Goal: Use online tool/utility: Utilize a website feature to perform a specific function

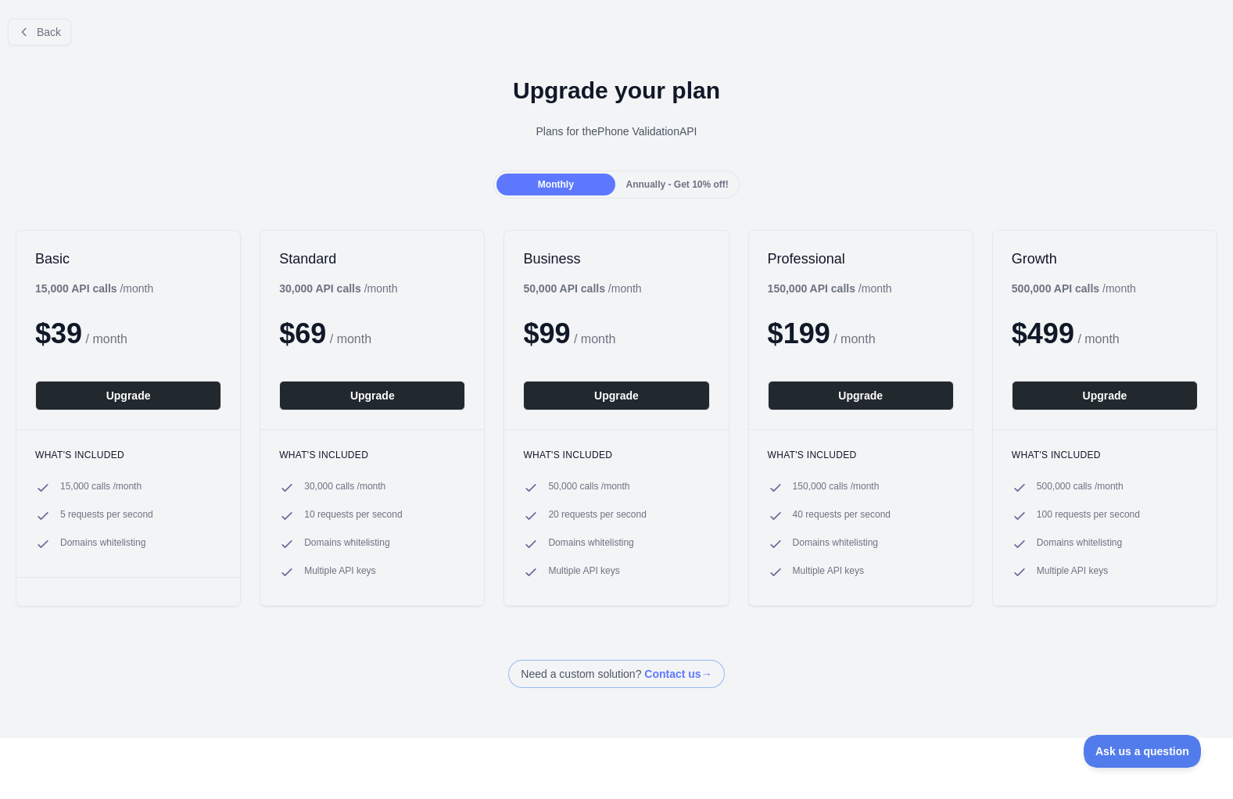
click at [13, 34] on div at bounding box center [616, 399] width 1233 height 799
click at [24, 36] on icon at bounding box center [24, 32] width 13 height 13
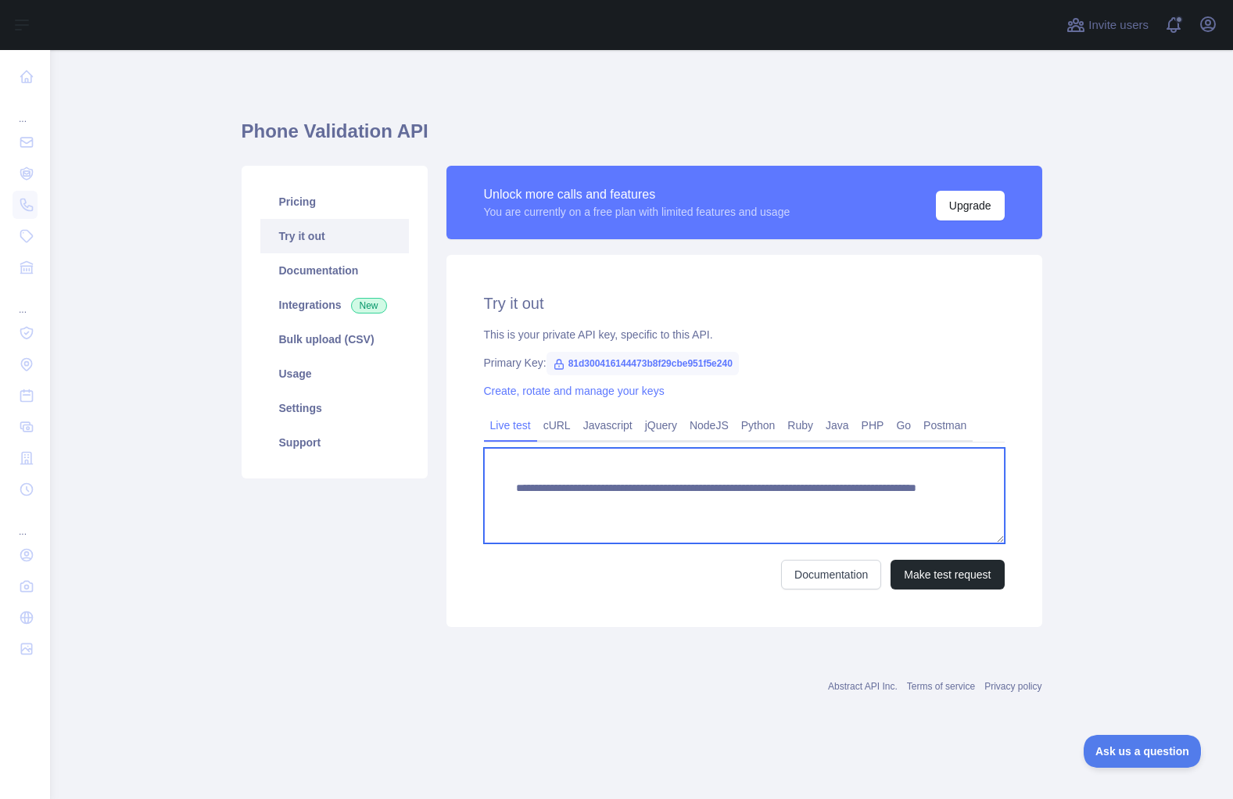
drag, startPoint x: 795, startPoint y: 505, endPoint x: 890, endPoint y: 503, distance: 95.4
click at [890, 503] on textarea "**********" at bounding box center [744, 495] width 521 height 95
type textarea "**********"
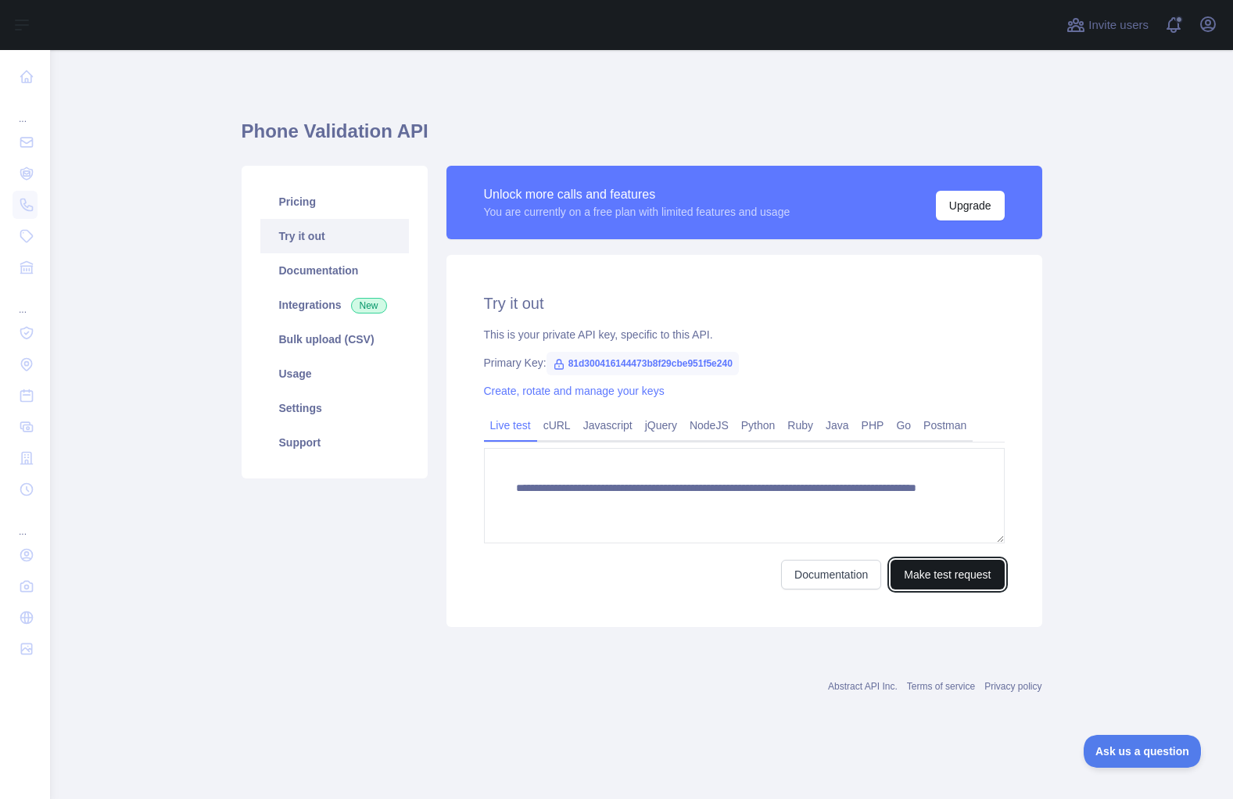
click at [932, 573] on button "Make test request" at bounding box center [947, 575] width 113 height 30
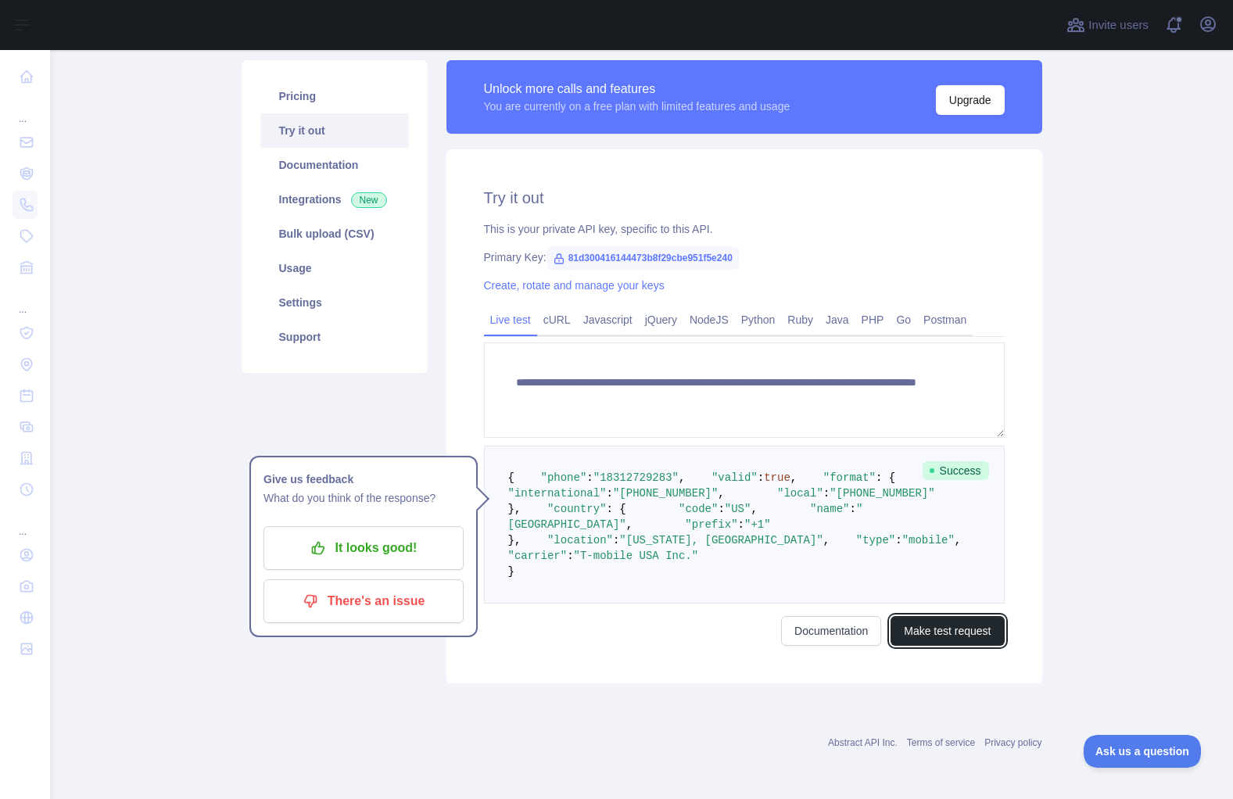
scroll to position [235, 0]
click at [747, 491] on pre "{ "phone" : "[PHONE_NUMBER]" , "valid" : true , "format" : { "international" : …" at bounding box center [744, 525] width 521 height 158
drag, startPoint x: 655, startPoint y: 565, endPoint x: 621, endPoint y: 565, distance: 33.6
click at [628, 562] on span ""T-mobile USA Inc."" at bounding box center [636, 556] width 125 height 13
click at [608, 562] on span ""T-mobile USA Inc."" at bounding box center [636, 556] width 125 height 13
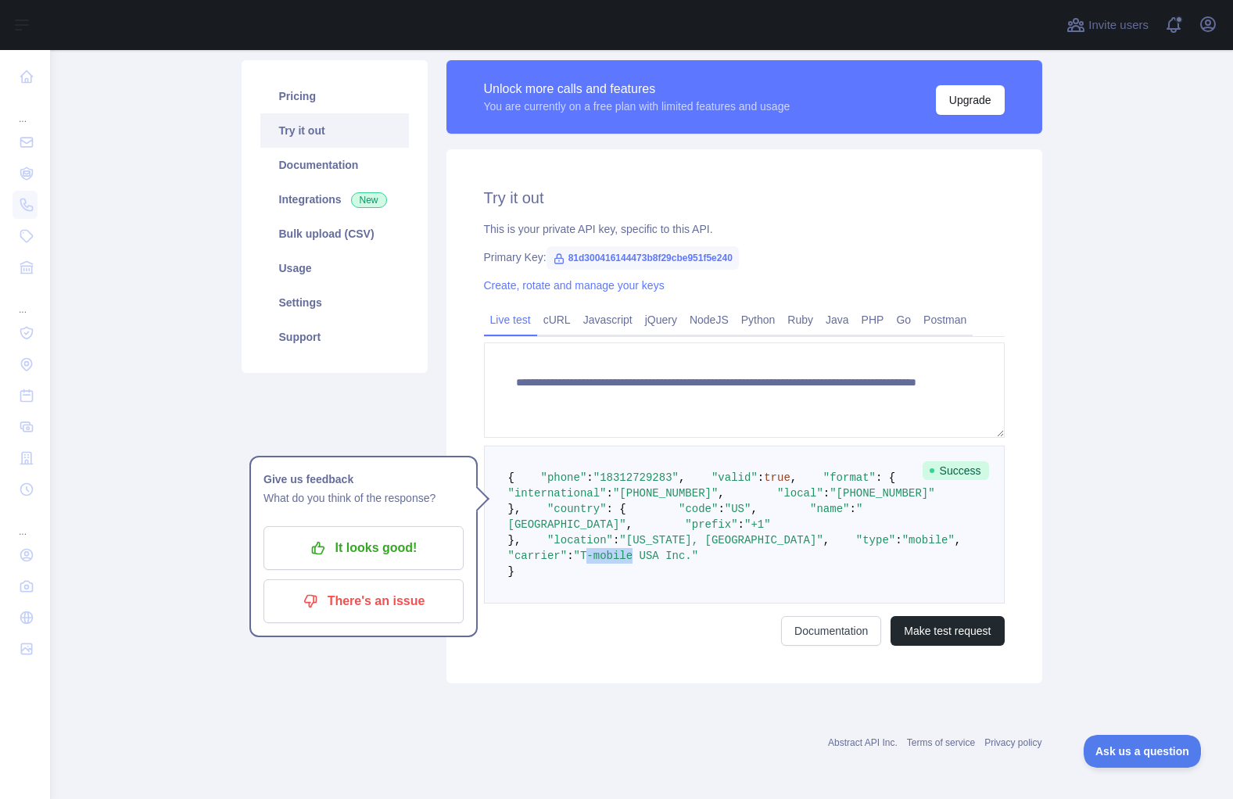
drag, startPoint x: 603, startPoint y: 565, endPoint x: 663, endPoint y: 563, distance: 60.3
click at [659, 562] on span ""T-mobile USA Inc."" at bounding box center [636, 556] width 125 height 13
click at [674, 562] on span ""T-mobile USA Inc."" at bounding box center [636, 556] width 125 height 13
